Goal: Check status: Check status

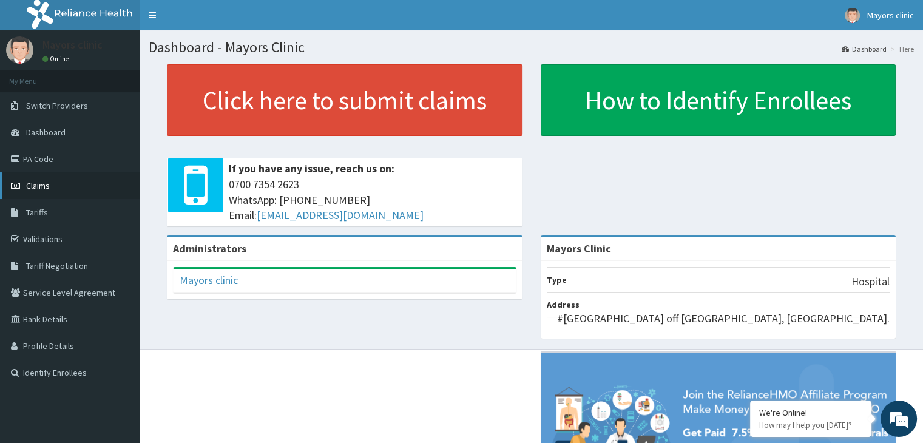
click at [44, 190] on span "Claims" at bounding box center [38, 185] width 24 height 11
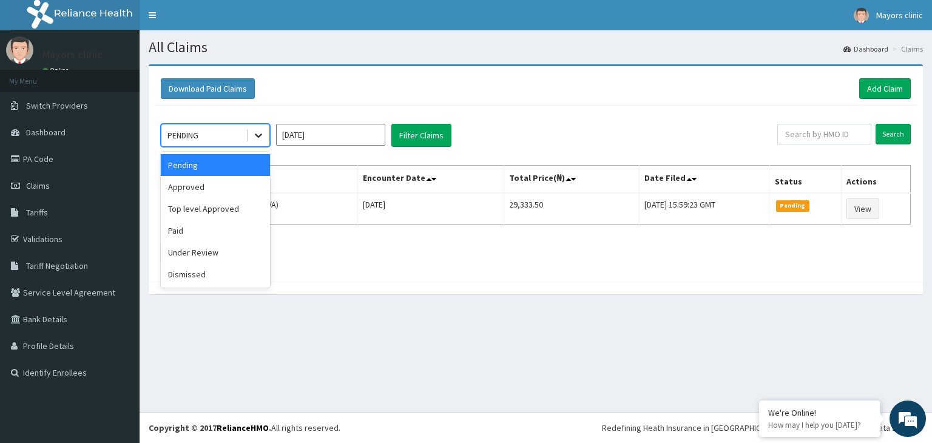
click at [263, 136] on icon at bounding box center [259, 135] width 12 height 12
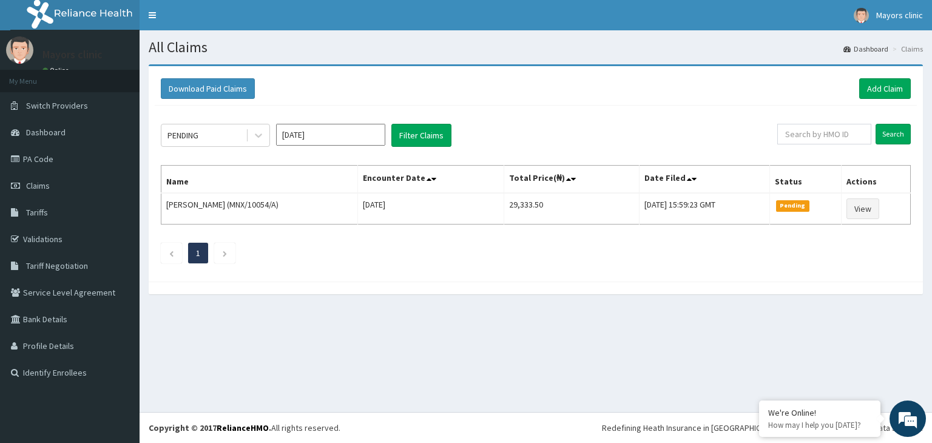
click at [344, 256] on ul "1" at bounding box center [536, 253] width 750 height 21
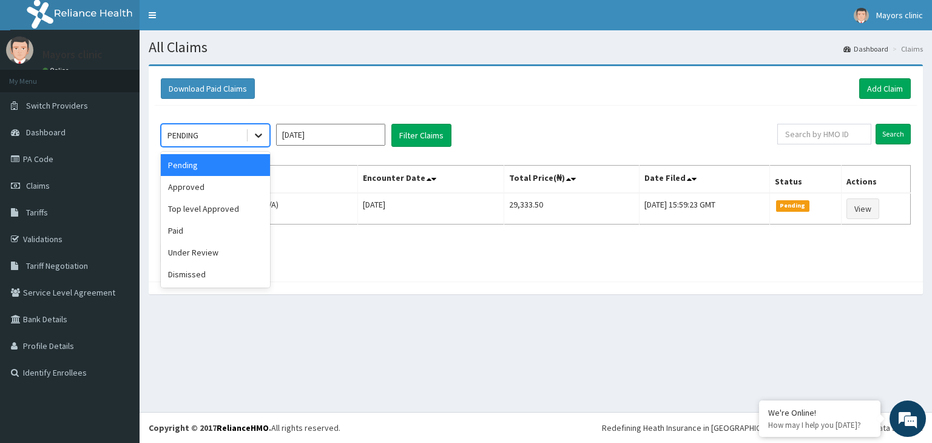
click at [257, 132] on icon at bounding box center [259, 135] width 12 height 12
click at [202, 224] on div "Paid" at bounding box center [215, 231] width 109 height 22
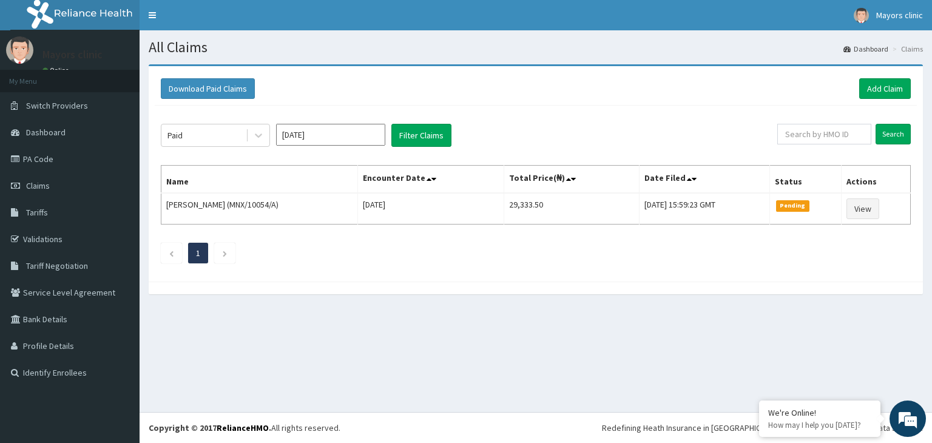
click at [202, 224] on div "Paid [DATE] Filter Claims Search Name Encounter Date Total Price(₦) Date Filed …" at bounding box center [536, 191] width 763 height 170
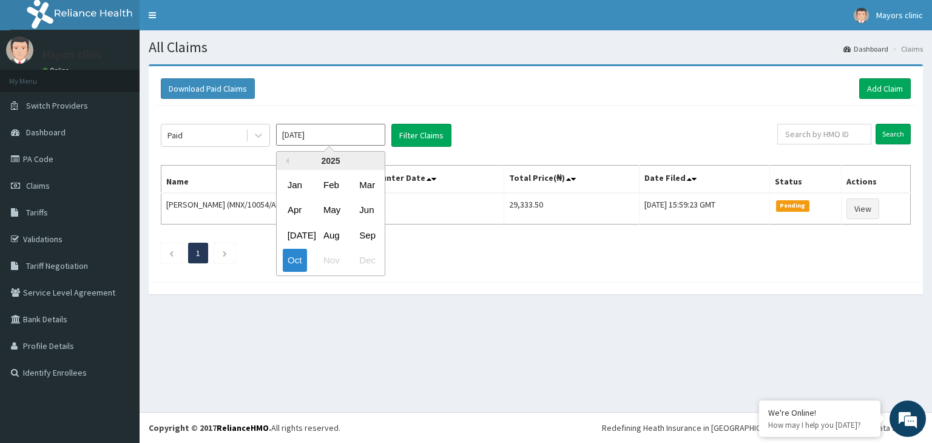
click at [342, 132] on input "[DATE]" at bounding box center [330, 135] width 109 height 22
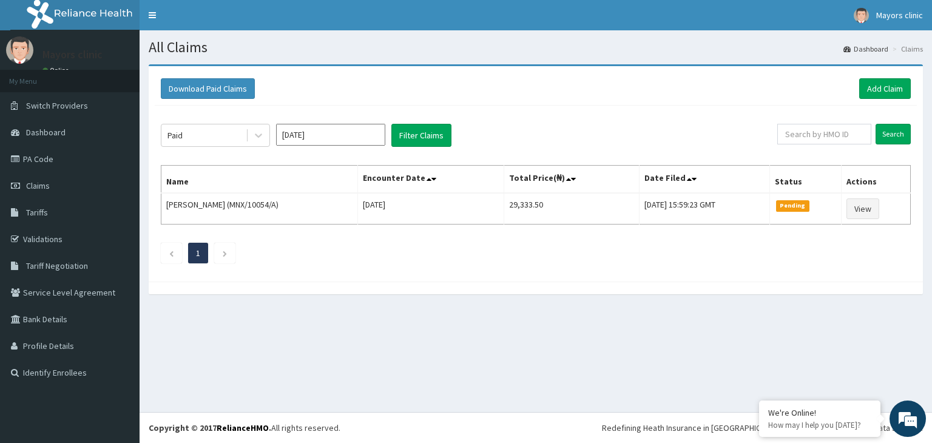
click at [561, 124] on div "Paid [DATE] Filter Claims" at bounding box center [469, 135] width 617 height 23
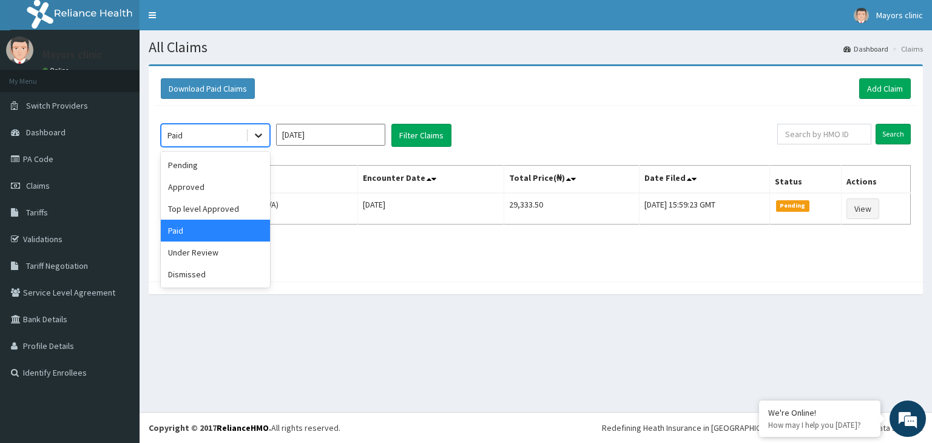
click at [253, 137] on icon at bounding box center [259, 135] width 12 height 12
click at [199, 228] on div "Paid" at bounding box center [215, 231] width 109 height 22
